Goal: Task Accomplishment & Management: Manage account settings

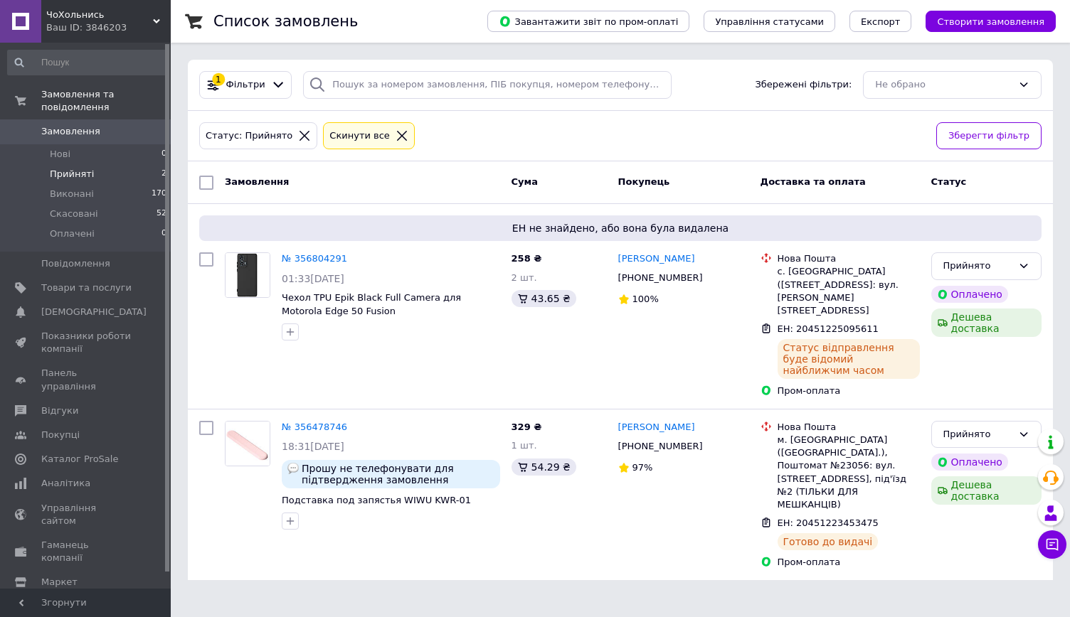
click at [84, 125] on span "Замовлення" at bounding box center [70, 131] width 59 height 13
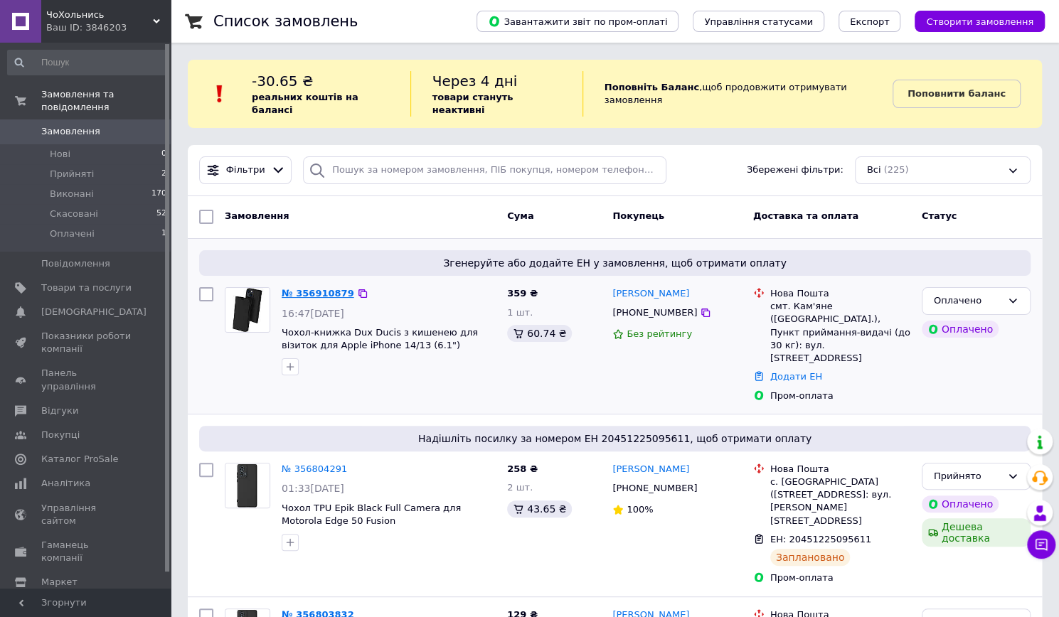
click at [306, 288] on link "№ 356910879" at bounding box center [318, 293] width 73 height 11
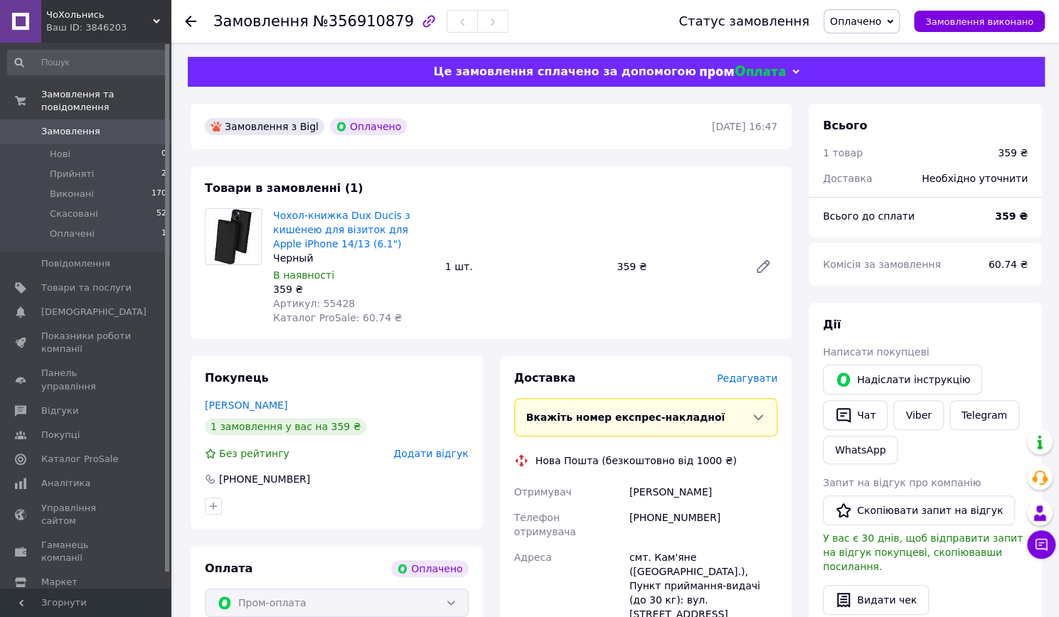
click at [330, 304] on span "Артикул: 55428" at bounding box center [314, 303] width 82 height 11
copy span "55428"
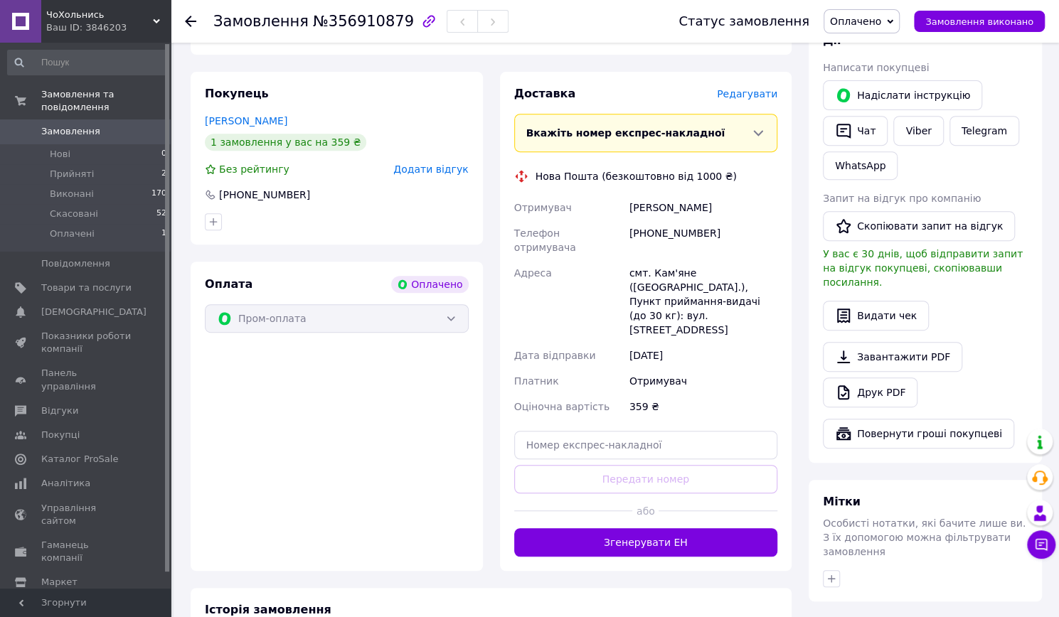
scroll to position [71, 0]
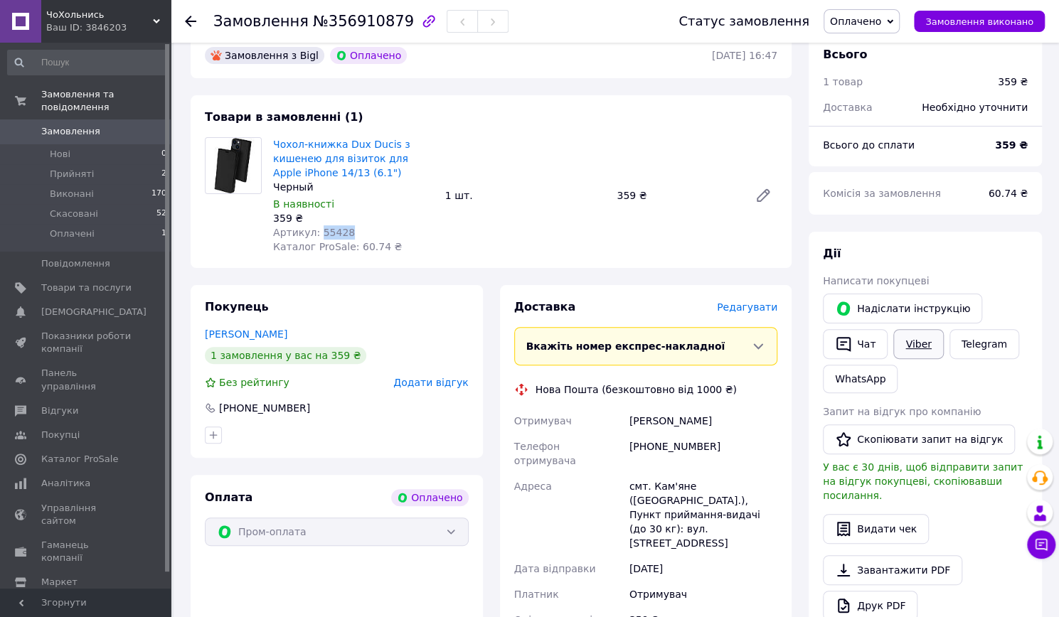
click at [913, 342] on link "Viber" at bounding box center [918, 344] width 50 height 30
click at [539, 37] on div "Замовлення №356910879" at bounding box center [431, 21] width 437 height 43
click at [860, 27] on span "Оплачено" at bounding box center [855, 21] width 51 height 11
click at [868, 46] on li "Прийнято" at bounding box center [861, 49] width 75 height 21
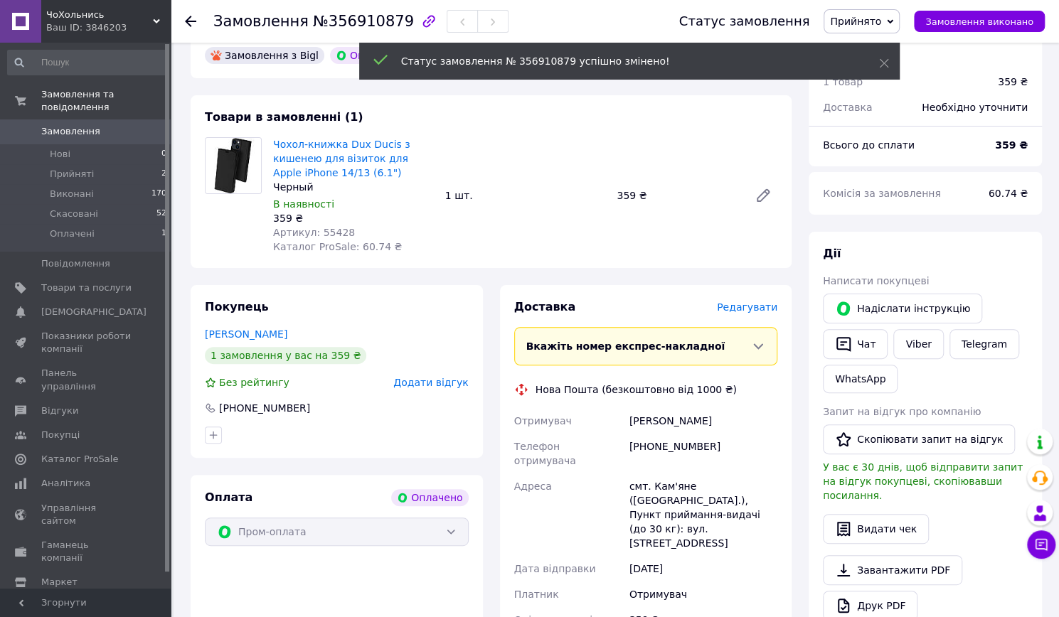
click at [329, 238] on span "Артикул: 55428" at bounding box center [314, 232] width 82 height 11
copy span "55428"
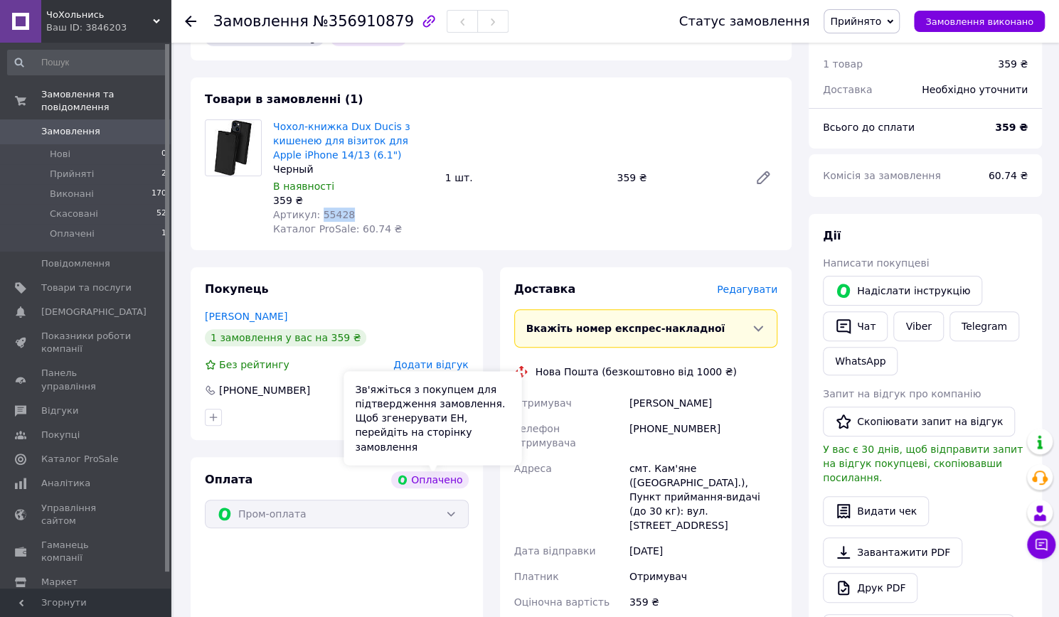
scroll to position [0, 0]
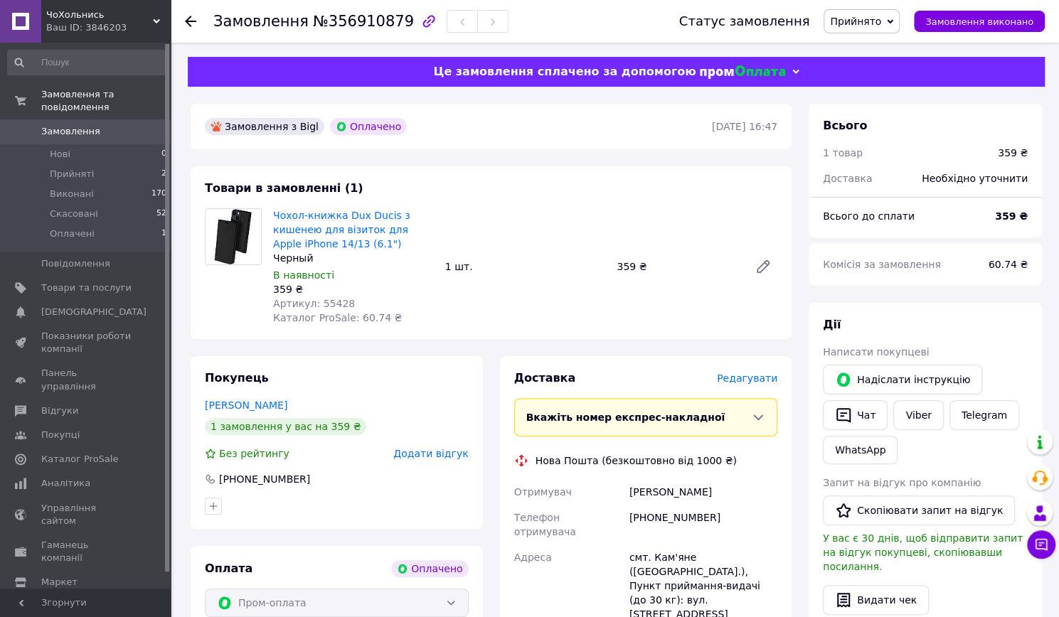
click at [646, 494] on div "[PERSON_NAME]" at bounding box center [704, 492] width 154 height 26
copy div "[PERSON_NAME]"
click at [691, 500] on div "[PERSON_NAME]" at bounding box center [704, 492] width 154 height 26
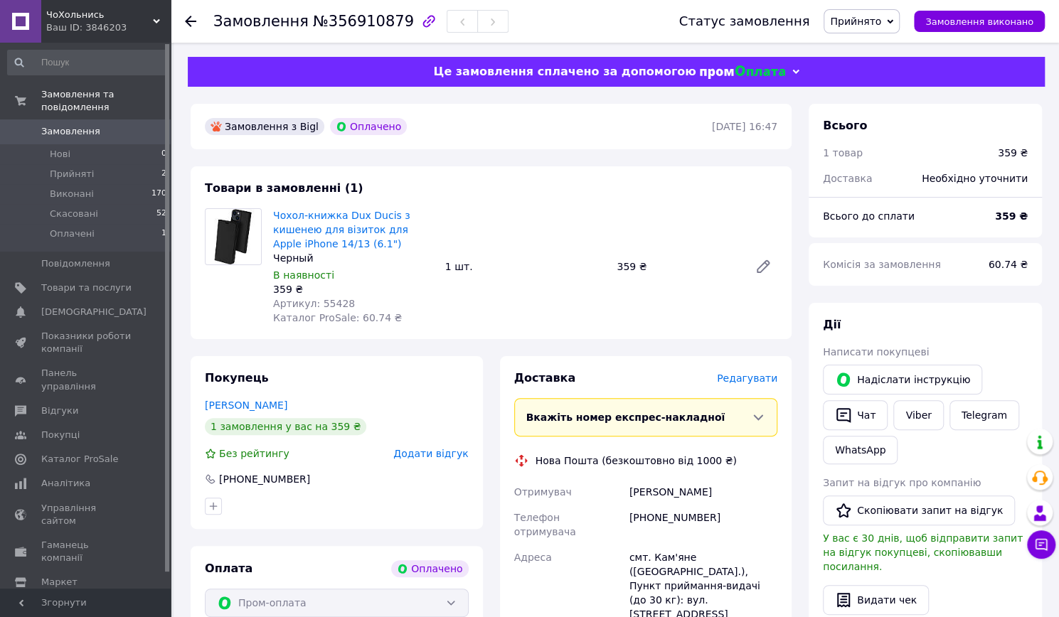
click at [689, 493] on div "[PERSON_NAME]" at bounding box center [704, 492] width 154 height 26
click at [698, 489] on div "[PERSON_NAME]" at bounding box center [704, 492] width 154 height 26
copy div "Оксана"
click at [652, 510] on div "[PHONE_NUMBER]" at bounding box center [704, 525] width 154 height 40
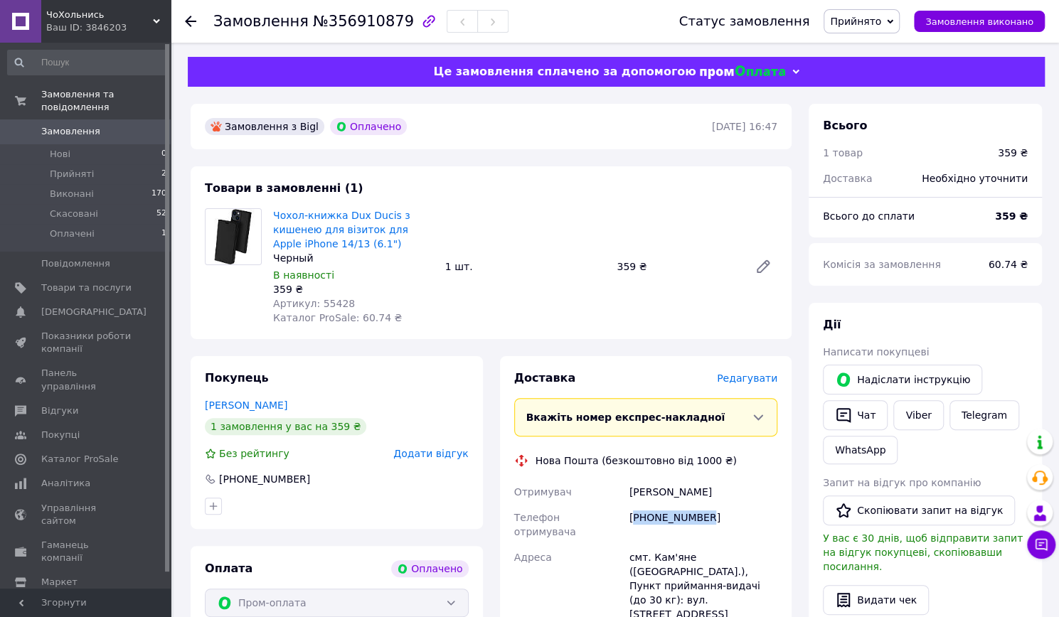
click at [652, 510] on div "[PHONE_NUMBER]" at bounding box center [704, 525] width 154 height 40
click at [657, 521] on div "[PHONE_NUMBER]" at bounding box center [704, 525] width 154 height 40
click at [101, 125] on span "Замовлення" at bounding box center [86, 131] width 90 height 13
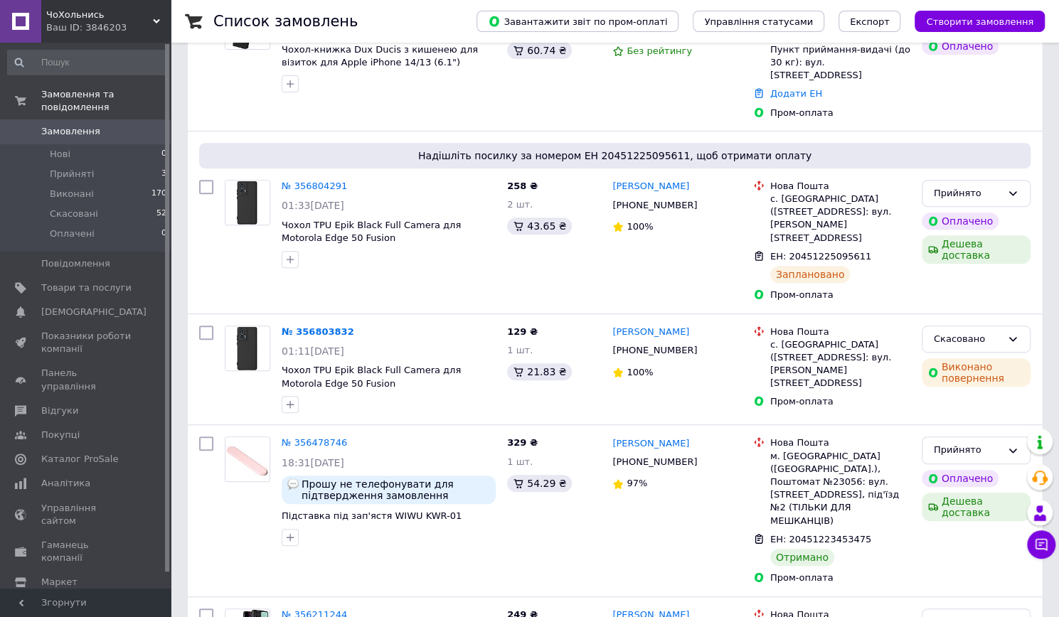
scroll to position [285, 0]
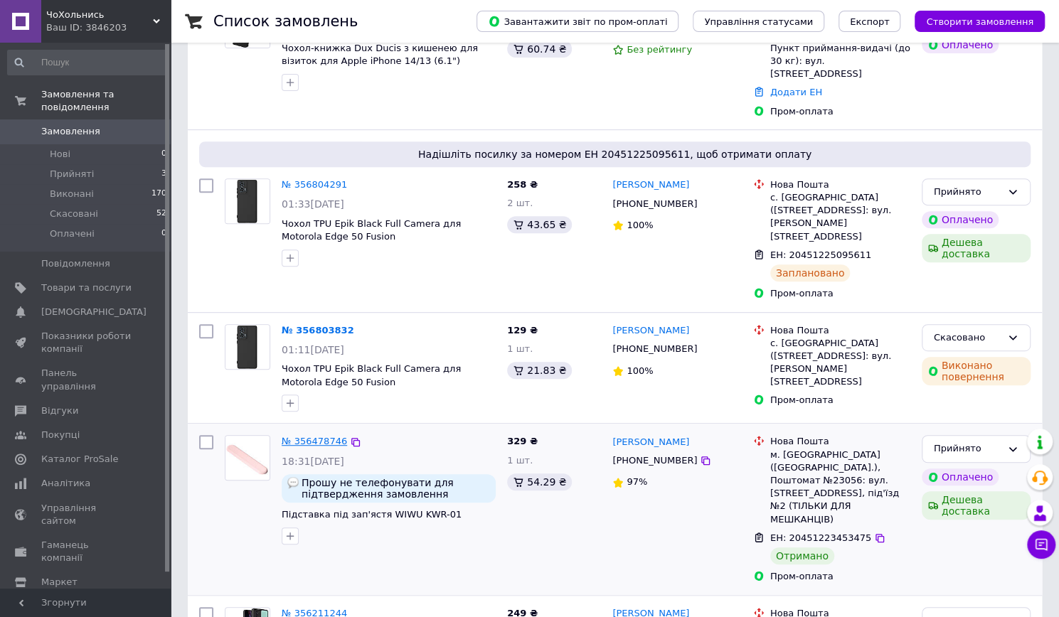
click at [305, 436] on link "№ 356478746" at bounding box center [314, 441] width 65 height 11
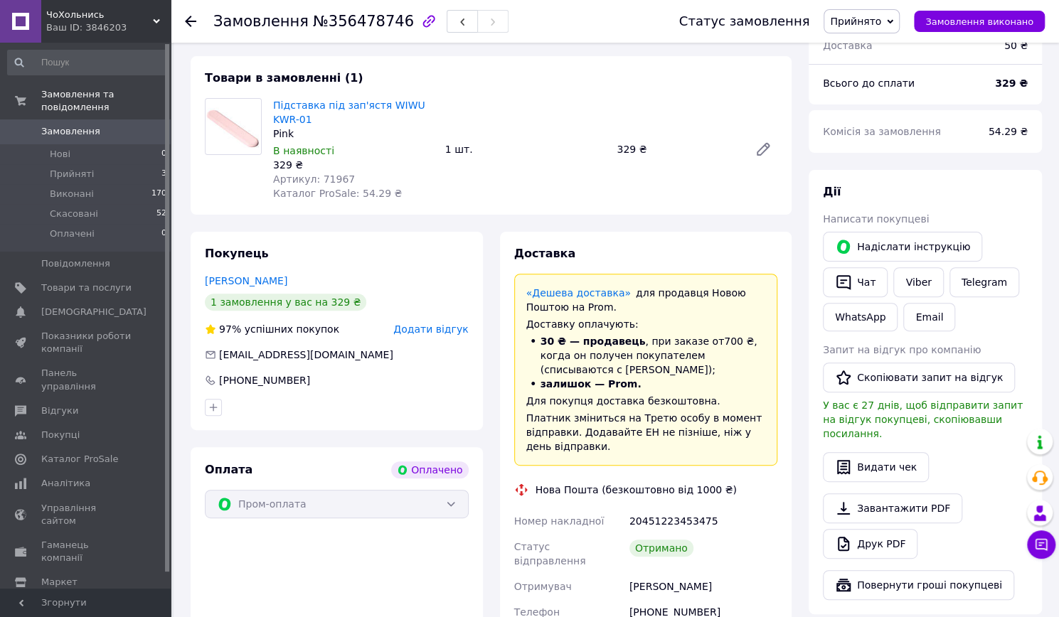
scroll to position [11, 0]
